Goal: Information Seeking & Learning: Learn about a topic

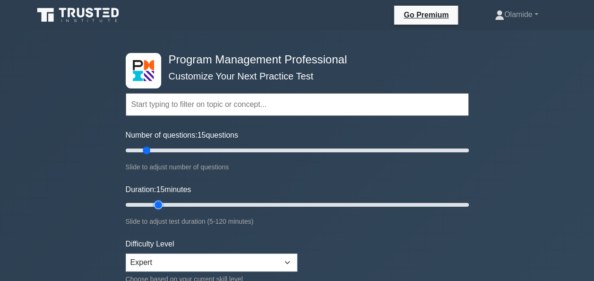
type input "15"
click at [151, 204] on input "Duration: 15 minutes" at bounding box center [297, 204] width 343 height 11
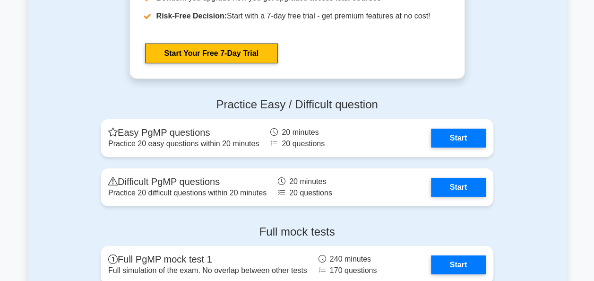
scroll to position [1488, 0]
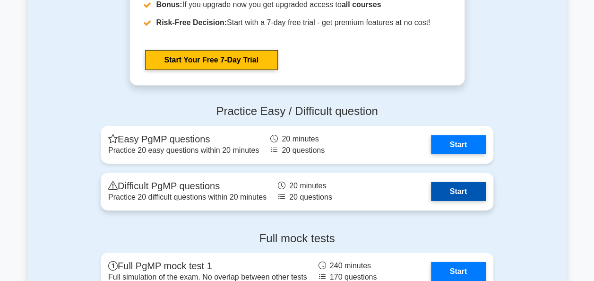
click at [465, 191] on link "Start" at bounding box center [458, 191] width 55 height 19
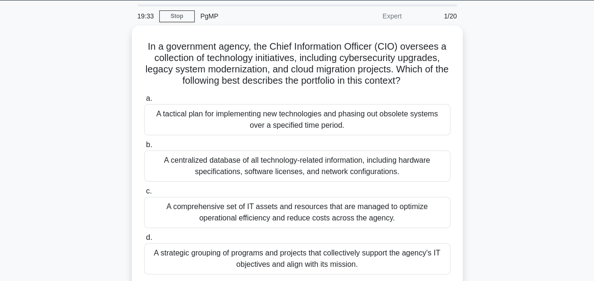
scroll to position [29, 0]
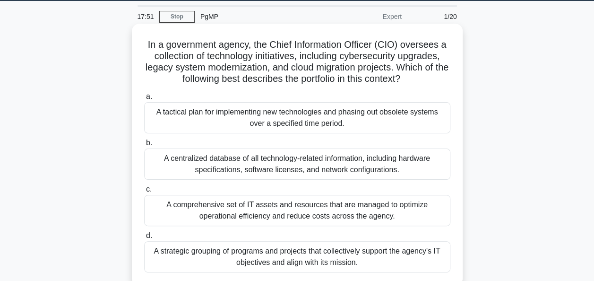
click at [365, 253] on div "A strategic grouping of programs and projects that collectively support the age…" at bounding box center [297, 256] width 306 height 31
click at [144, 239] on input "d. A strategic grouping of programs and projects that collectively support the …" at bounding box center [144, 235] width 0 height 6
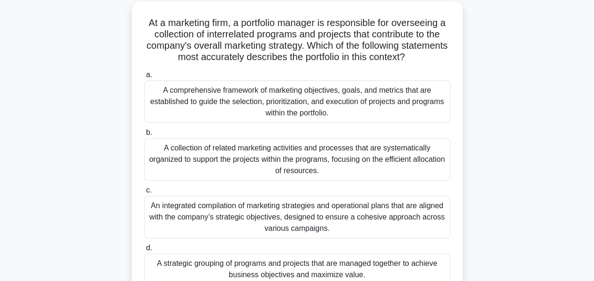
scroll to position [53, 0]
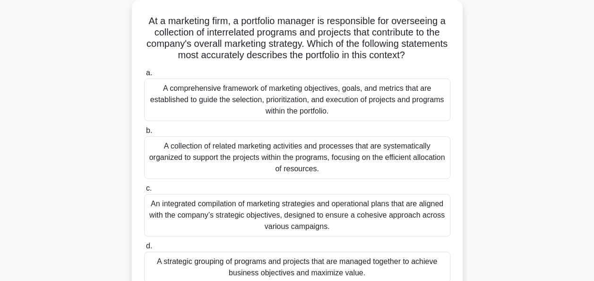
click at [376, 258] on div "A strategic grouping of programs and projects that are managed together to achi…" at bounding box center [297, 266] width 306 height 31
click at [144, 249] on input "d. A strategic grouping of programs and projects that are managed together to a…" at bounding box center [144, 246] width 0 height 6
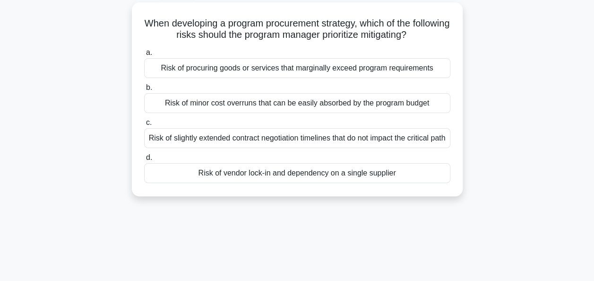
scroll to position [0, 0]
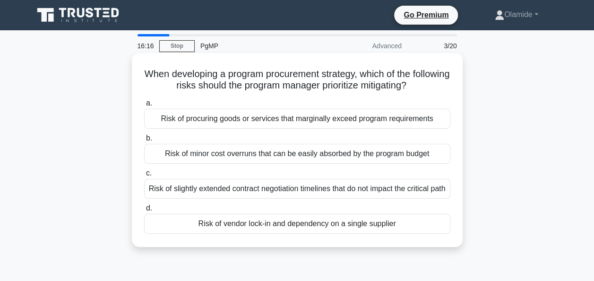
click at [405, 230] on div "Risk of vendor lock-in and dependency on a single supplier" at bounding box center [297, 224] width 306 height 20
click at [144, 211] on input "d. Risk of vendor lock-in and dependency on a single supplier" at bounding box center [144, 208] width 0 height 6
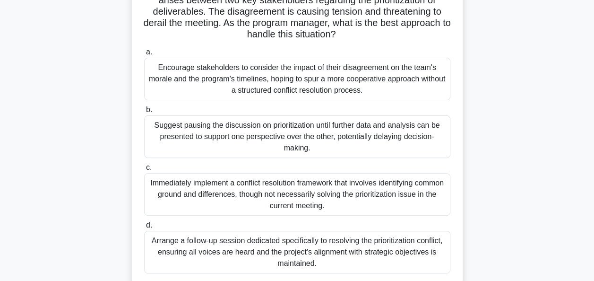
scroll to position [99, 0]
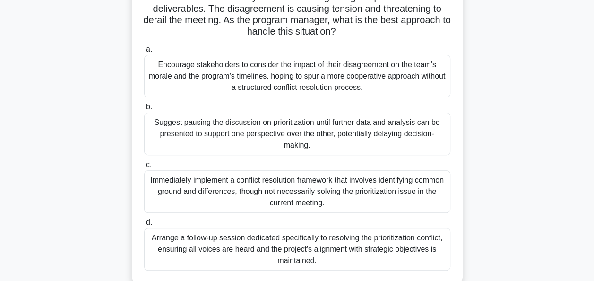
click at [397, 248] on div "Arrange a follow-up session dedicated specifically to resolving the prioritizat…" at bounding box center [297, 249] width 306 height 43
click at [144, 225] on input "d. Arrange a follow-up session dedicated specifically to resolving the prioriti…" at bounding box center [144, 222] width 0 height 6
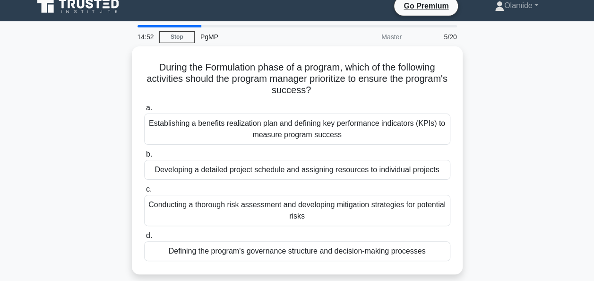
scroll to position [0, 0]
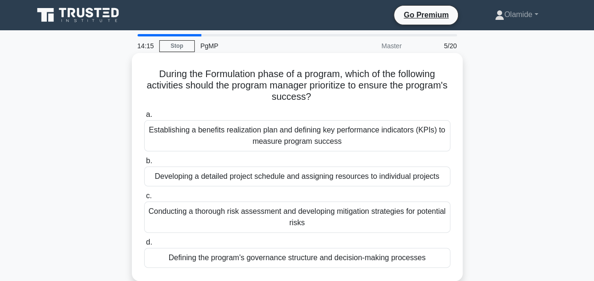
click at [342, 262] on div "Defining the program's governance structure and decision-making processes" at bounding box center [297, 258] width 306 height 20
click at [144, 245] on input "d. Defining the program's governance structure and decision-making processes" at bounding box center [144, 242] width 0 height 6
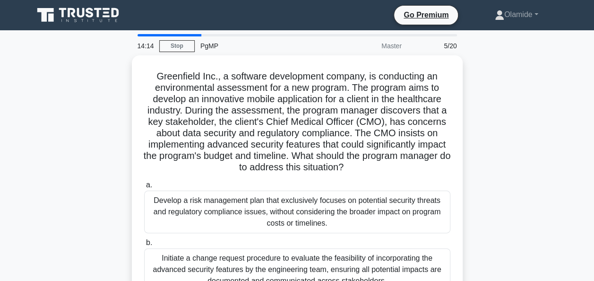
click at [342, 262] on div "Initiate a change request procedure to evaluate the feasibility of incorporatin…" at bounding box center [297, 269] width 306 height 43
click at [144, 246] on input "b. Initiate a change request procedure to evaluate the feasibility of incorpora…" at bounding box center [144, 243] width 0 height 6
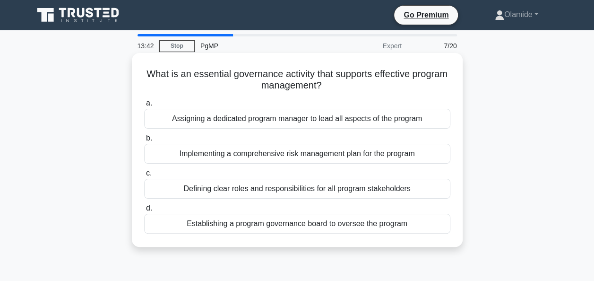
click at [381, 189] on div "Defining clear roles and responsibilities for all program stakeholders" at bounding box center [297, 189] width 306 height 20
click at [144, 176] on input "c. Defining clear roles and responsibilities for all program stakeholders" at bounding box center [144, 173] width 0 height 6
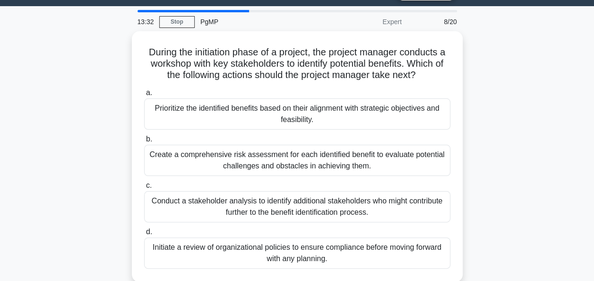
scroll to position [26, 0]
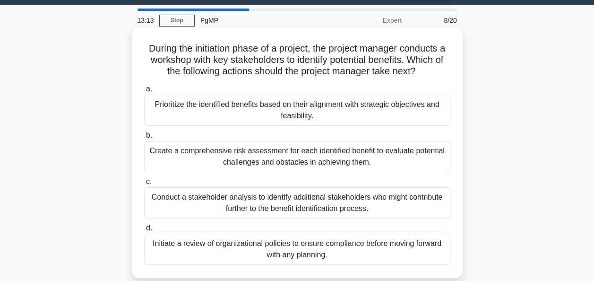
click at [381, 121] on div "Prioritize the identified benefits based on their alignment with strategic obje…" at bounding box center [297, 109] width 306 height 31
click at [144, 92] on input "a. Prioritize the identified benefits based on their alignment with strategic o…" at bounding box center [144, 89] width 0 height 6
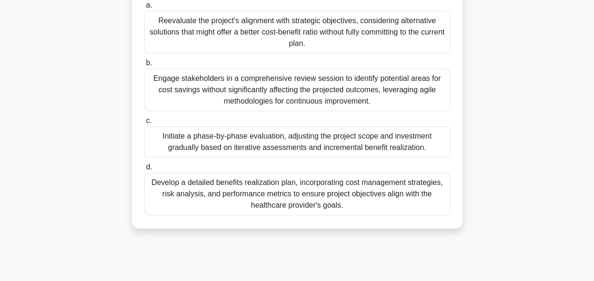
scroll to position [155, 0]
click at [395, 198] on div "Develop a detailed benefits realization plan, incorporating cost management str…" at bounding box center [297, 193] width 306 height 43
click at [144, 170] on input "d. Develop a detailed benefits realization plan, incorporating cost management …" at bounding box center [144, 166] width 0 height 6
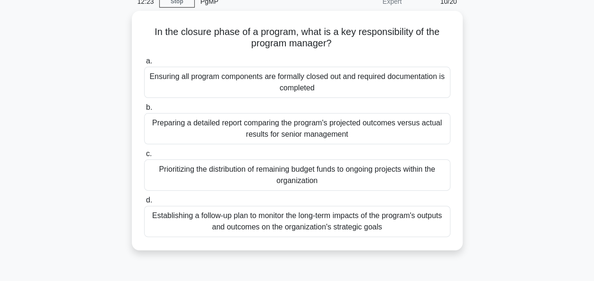
scroll to position [0, 0]
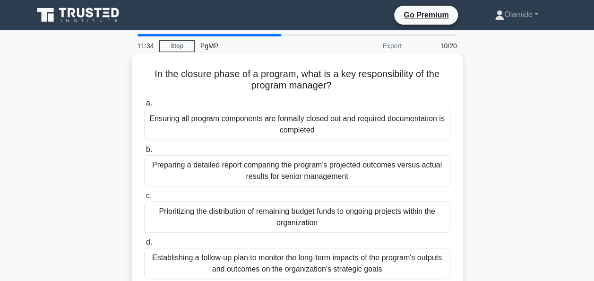
click at [362, 258] on div "Establishing a follow-up plan to monitor the long-term impacts of the program's…" at bounding box center [297, 263] width 306 height 31
click at [144, 245] on input "d. Establishing a follow-up plan to monitor the long-term impacts of the progra…" at bounding box center [144, 242] width 0 height 6
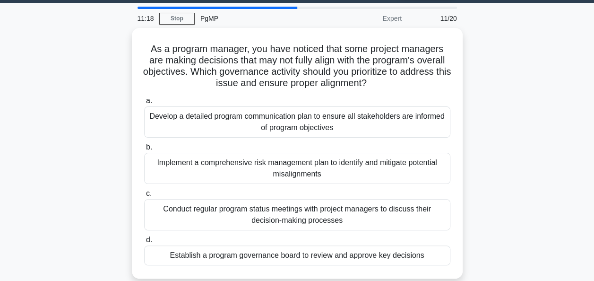
scroll to position [29, 0]
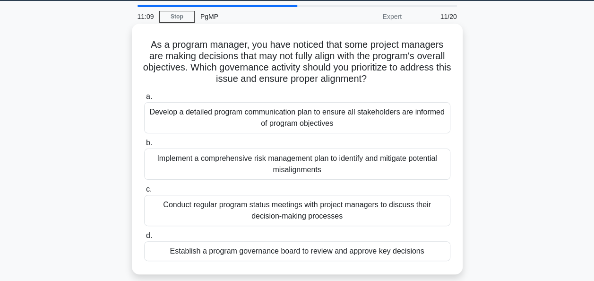
click at [429, 257] on div "Establish a program governance board to review and approve key decisions" at bounding box center [297, 251] width 306 height 20
click at [144, 239] on input "d. Establish a program governance board to review and approve key decisions" at bounding box center [144, 235] width 0 height 6
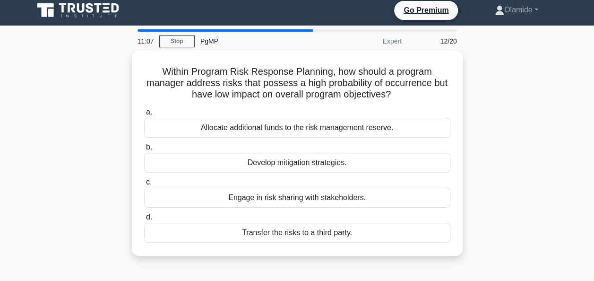
scroll to position [0, 0]
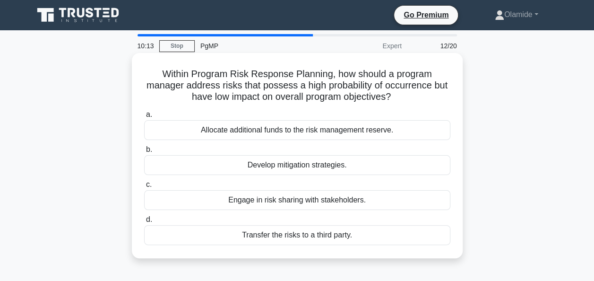
click at [366, 240] on div "Transfer the risks to a third party." at bounding box center [297, 235] width 306 height 20
click at [144, 223] on input "d. Transfer the risks to a third party." at bounding box center [144, 219] width 0 height 6
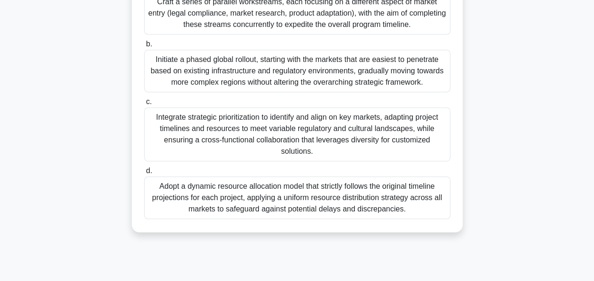
scroll to position [188, 0]
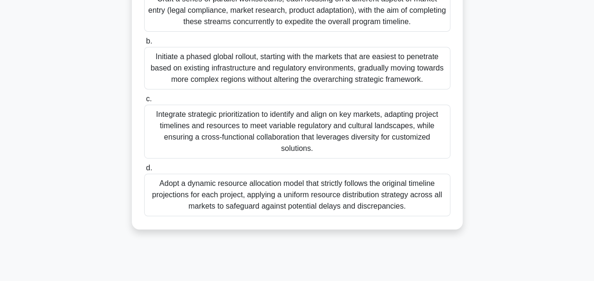
click at [382, 128] on div "Integrate strategic prioritization to identify and align on key markets, adapti…" at bounding box center [297, 131] width 306 height 54
click at [144, 102] on input "c. Integrate strategic prioritization to identify and align on key markets, ada…" at bounding box center [144, 99] width 0 height 6
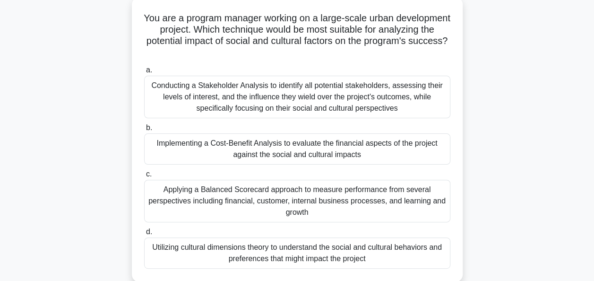
scroll to position [57, 0]
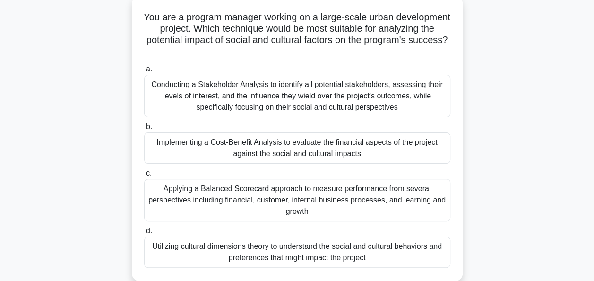
click at [406, 248] on div "Utilizing cultural dimensions theory to understand the social and cultural beha…" at bounding box center [297, 251] width 306 height 31
click at [144, 234] on input "d. Utilizing cultural dimensions theory to understand the social and cultural b…" at bounding box center [144, 231] width 0 height 6
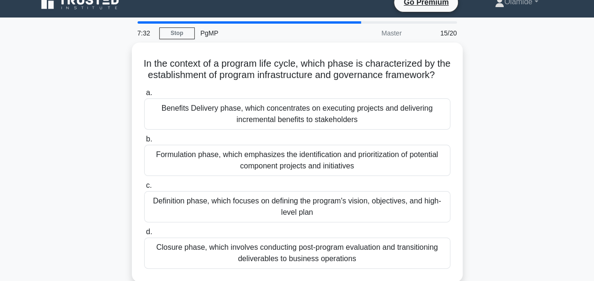
scroll to position [15, 0]
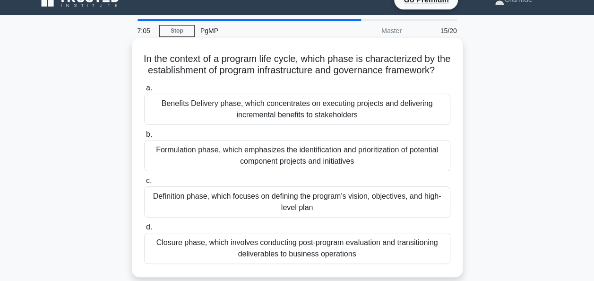
click at [394, 217] on div "Definition phase, which focuses on defining the program's vision, objectives, a…" at bounding box center [297, 201] width 306 height 31
click at [144, 184] on input "c. Definition phase, which focuses on defining the program's vision, objectives…" at bounding box center [144, 181] width 0 height 6
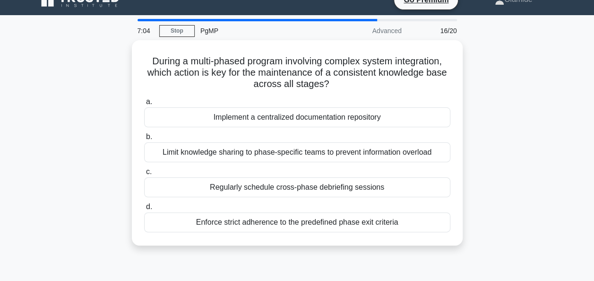
scroll to position [0, 0]
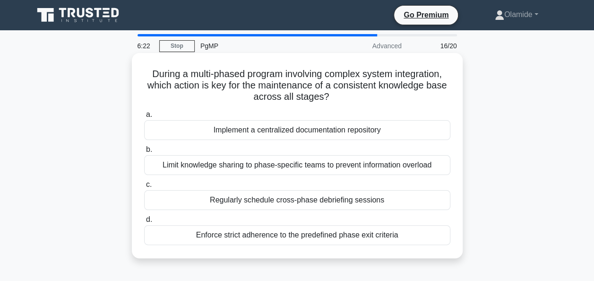
click at [324, 131] on div "Implement a centralized documentation repository" at bounding box center [297, 130] width 306 height 20
click at [144, 118] on input "a. Implement a centralized documentation repository" at bounding box center [144, 114] width 0 height 6
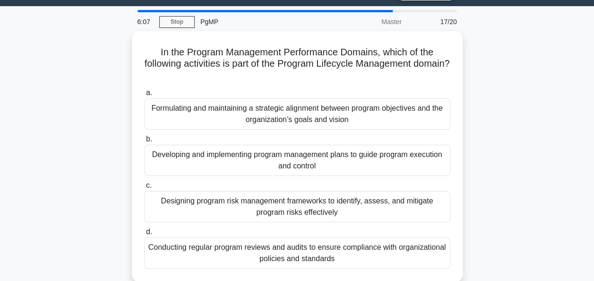
scroll to position [25, 0]
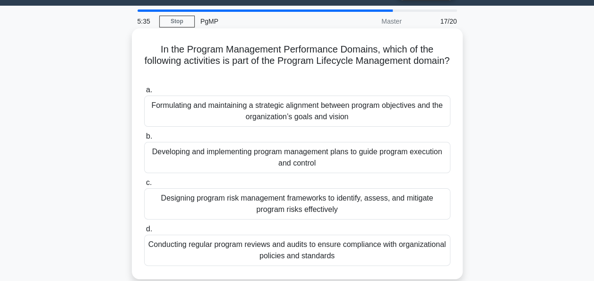
click at [386, 112] on div "Formulating and maintaining a strategic alignment between program objectives an…" at bounding box center [297, 110] width 306 height 31
click at [144, 93] on input "a. Formulating and maintaining a strategic alignment between program objectives…" at bounding box center [144, 90] width 0 height 6
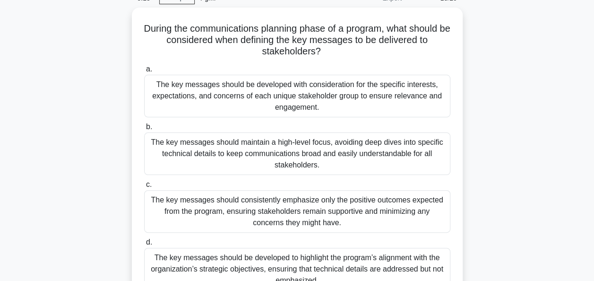
scroll to position [56, 0]
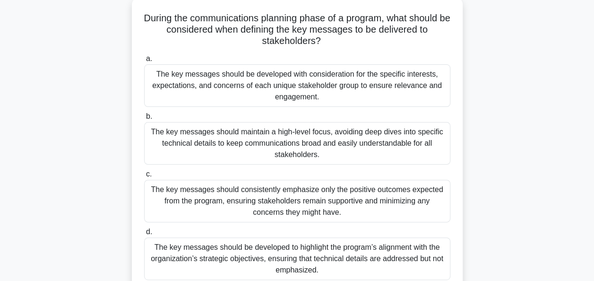
click at [422, 86] on div "The key messages should be developed with consideration for the specific intere…" at bounding box center [297, 85] width 306 height 43
click at [144, 62] on input "a. The key messages should be developed with consideration for the specific int…" at bounding box center [144, 59] width 0 height 6
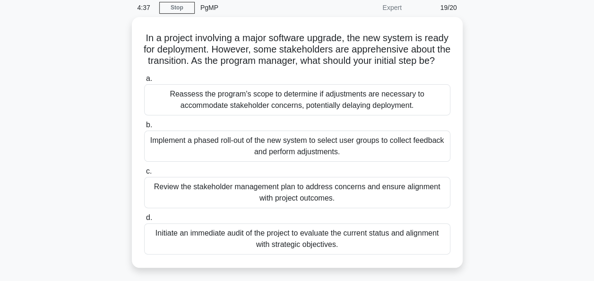
scroll to position [39, 0]
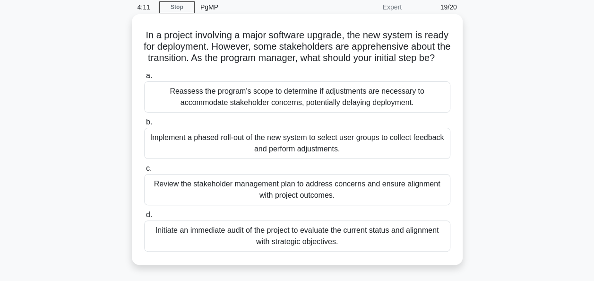
click at [410, 154] on div "Implement a phased roll-out of the new system to select user groups to collect …" at bounding box center [297, 143] width 306 height 31
click at [144, 125] on input "b. Implement a phased roll-out of the new system to select user groups to colle…" at bounding box center [144, 122] width 0 height 6
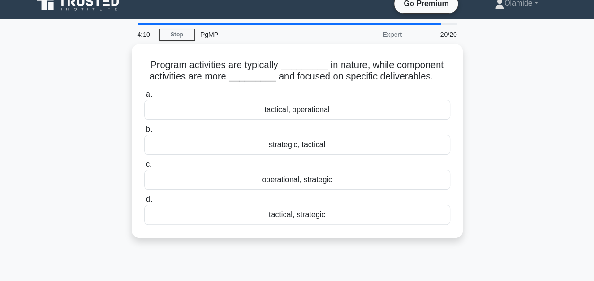
scroll to position [0, 0]
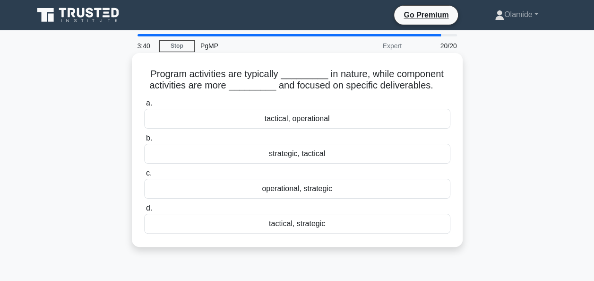
click at [334, 158] on div "strategic, tactical" at bounding box center [297, 154] width 306 height 20
click at [144, 141] on input "b. strategic, tactical" at bounding box center [144, 138] width 0 height 6
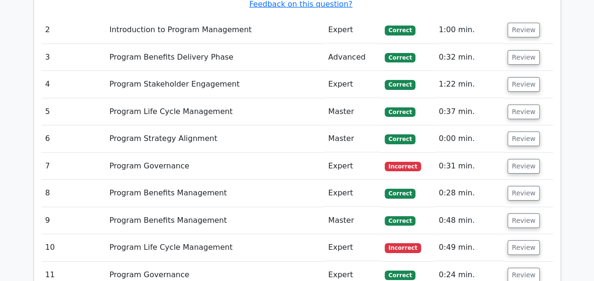
scroll to position [1543, 0]
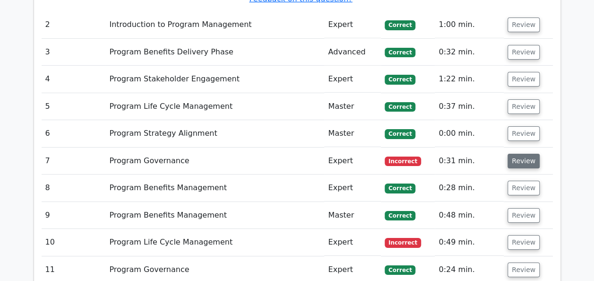
click at [521, 154] on button "Review" at bounding box center [523, 161] width 32 height 15
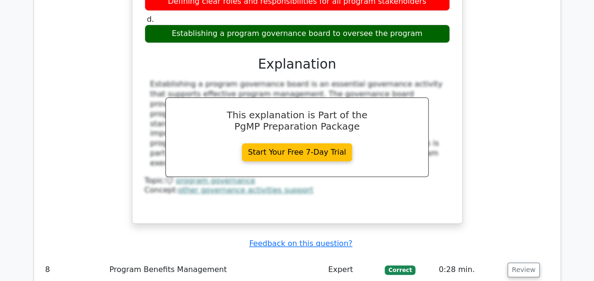
scroll to position [1866, 0]
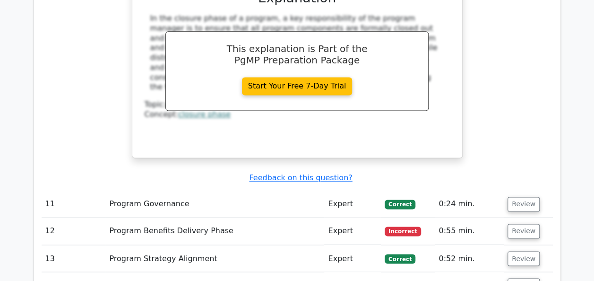
scroll to position [2473, 0]
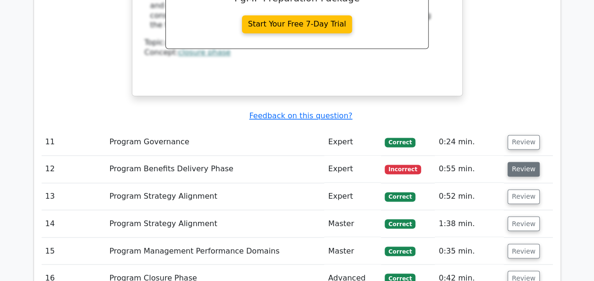
click at [513, 162] on button "Review" at bounding box center [523, 169] width 32 height 15
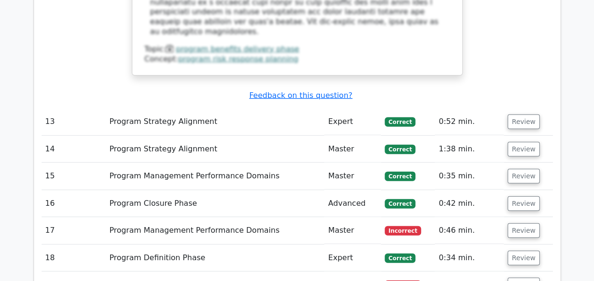
scroll to position [3028, 0]
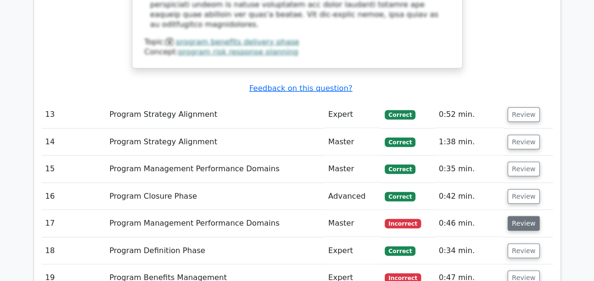
click at [518, 216] on button "Review" at bounding box center [523, 223] width 32 height 15
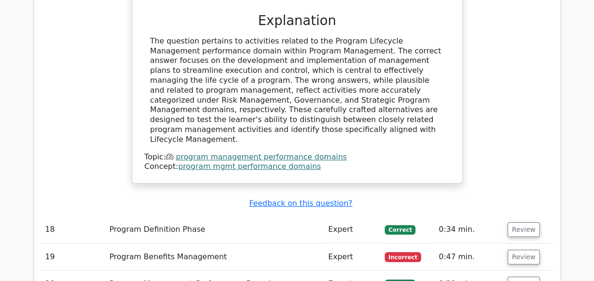
scroll to position [3502, 0]
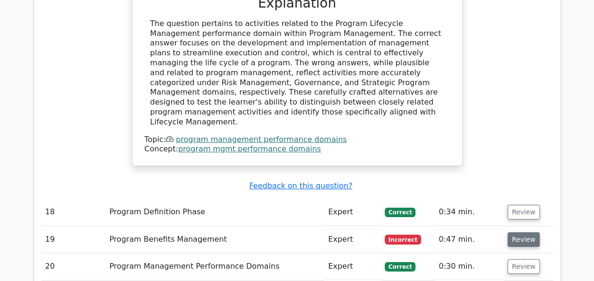
click at [517, 232] on button "Review" at bounding box center [523, 239] width 32 height 15
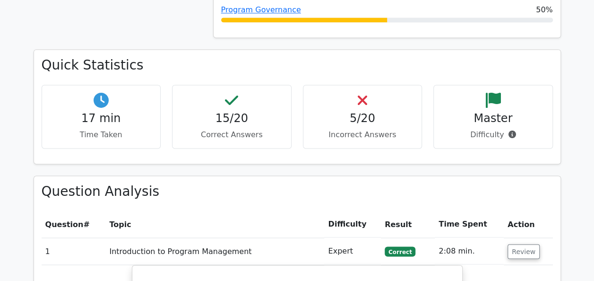
scroll to position [0, 0]
